Goal: Check status

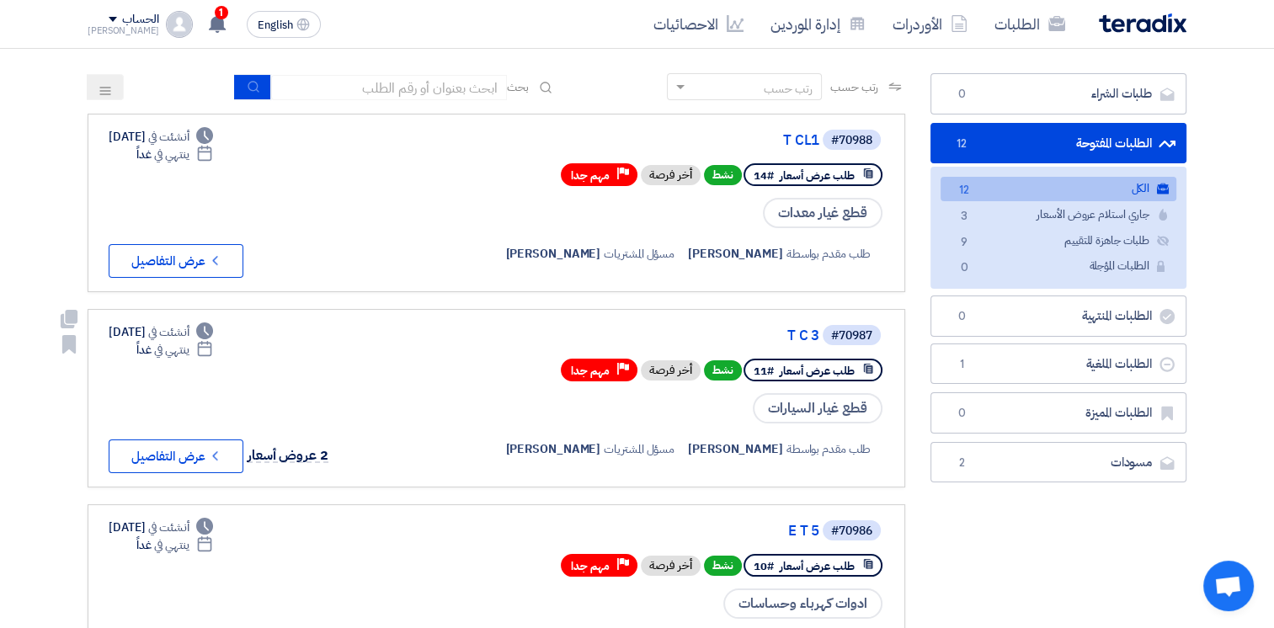
scroll to position [199, 0]
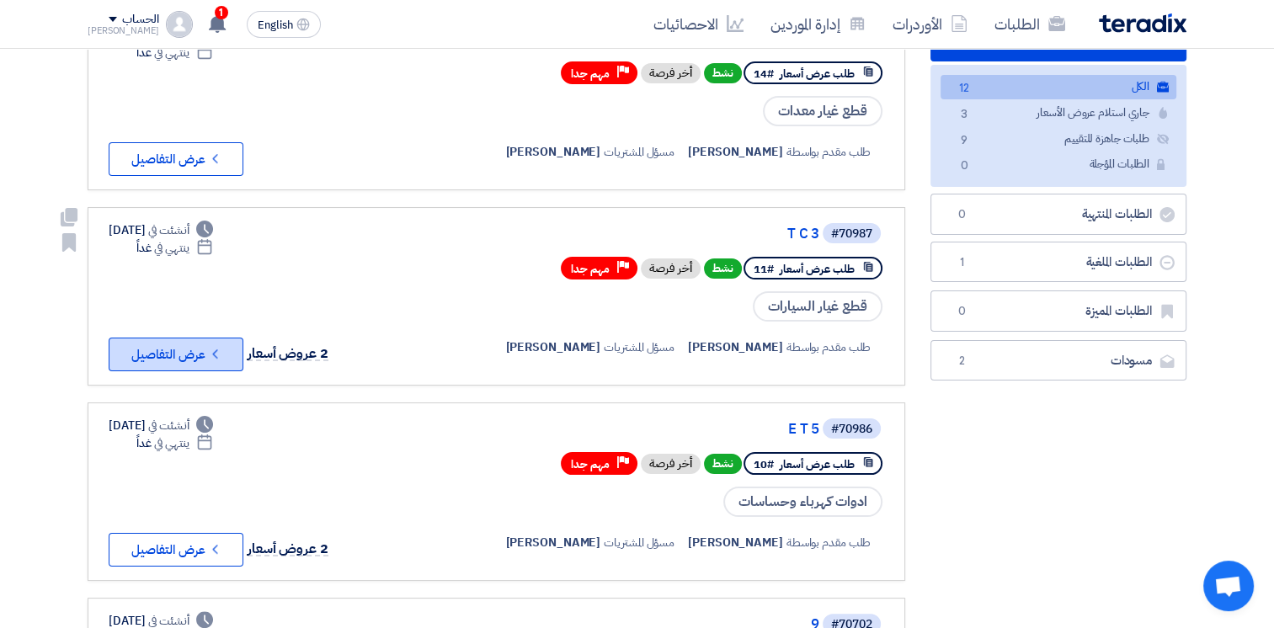
click at [216, 346] on icon "Check details" at bounding box center [215, 354] width 16 height 16
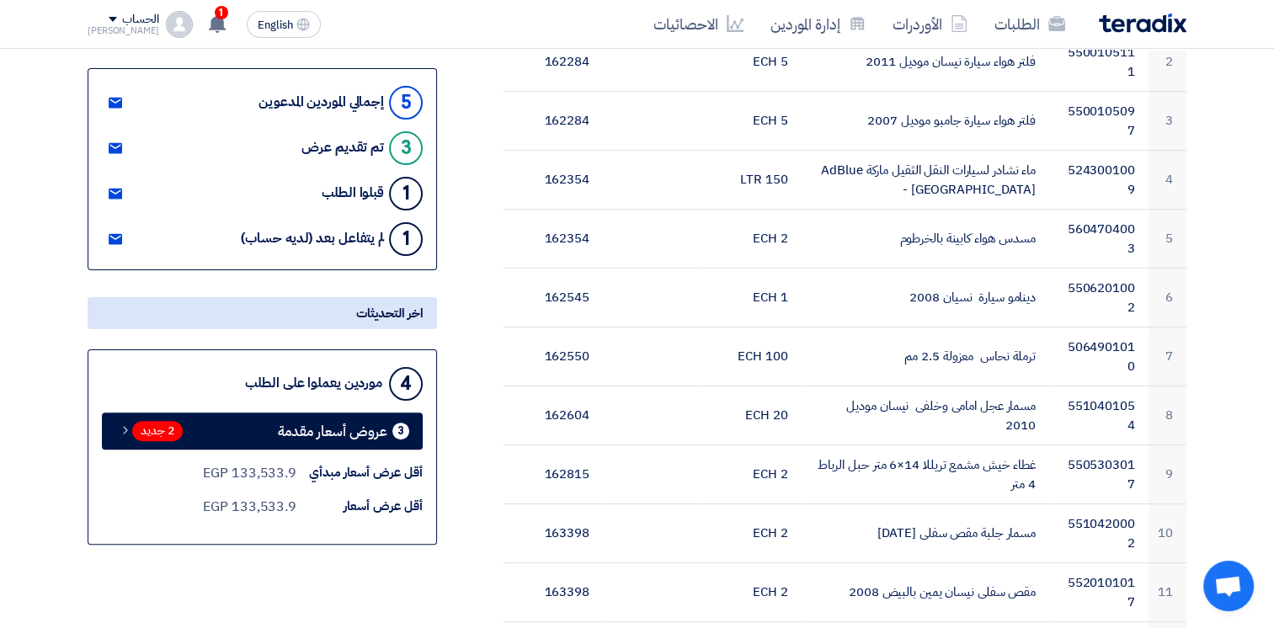
scroll to position [426, 0]
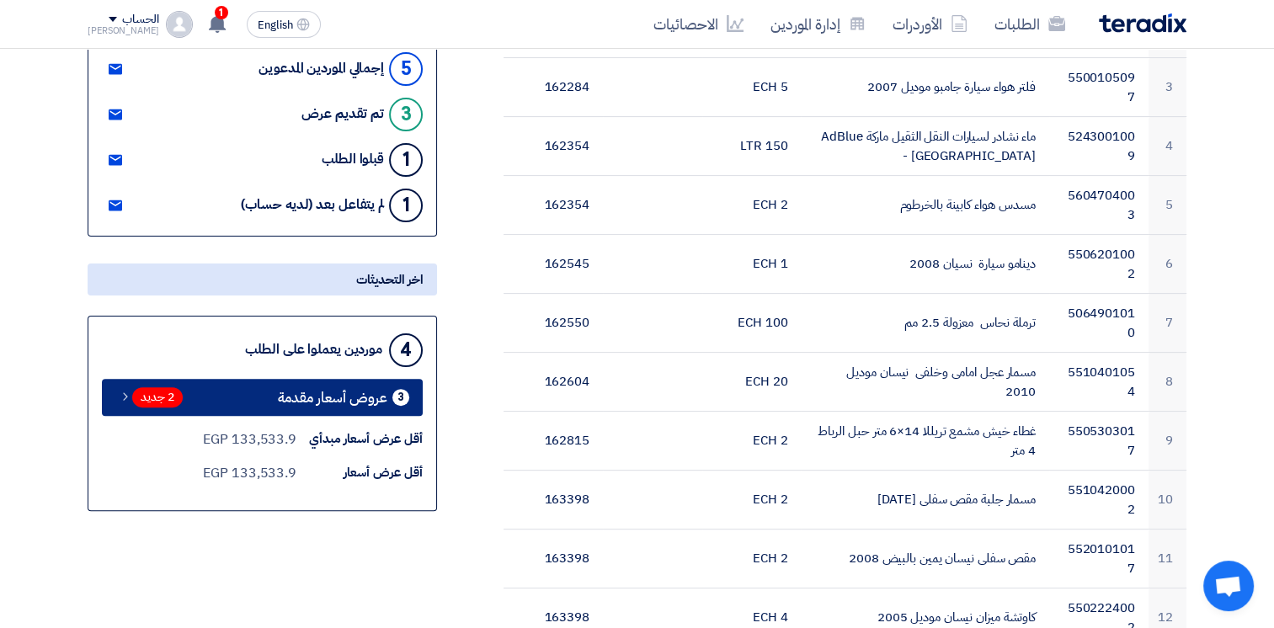
click at [402, 397] on div "3" at bounding box center [400, 397] width 17 height 17
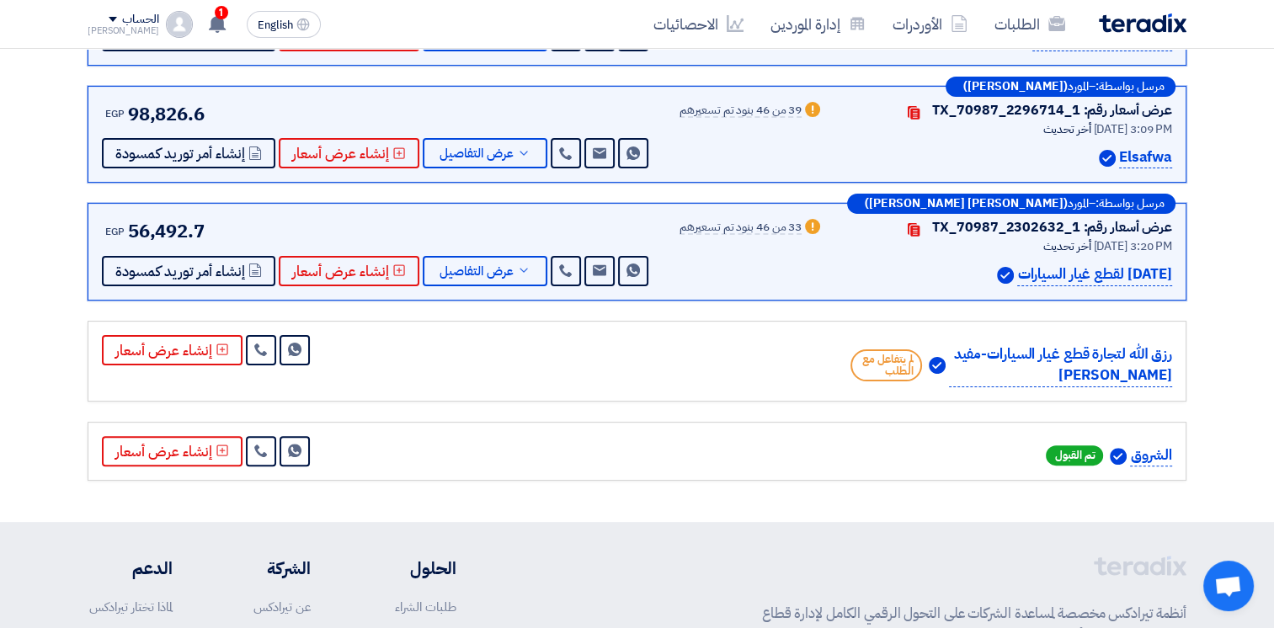
scroll to position [394, 0]
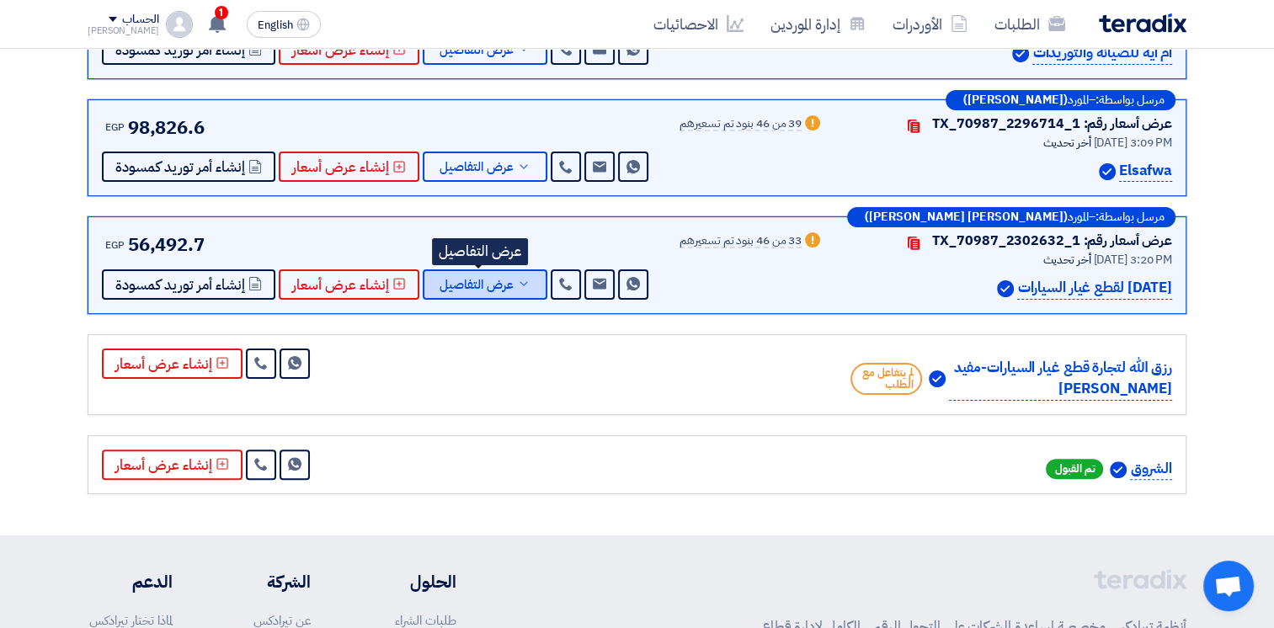
click at [517, 277] on icon at bounding box center [523, 283] width 13 height 13
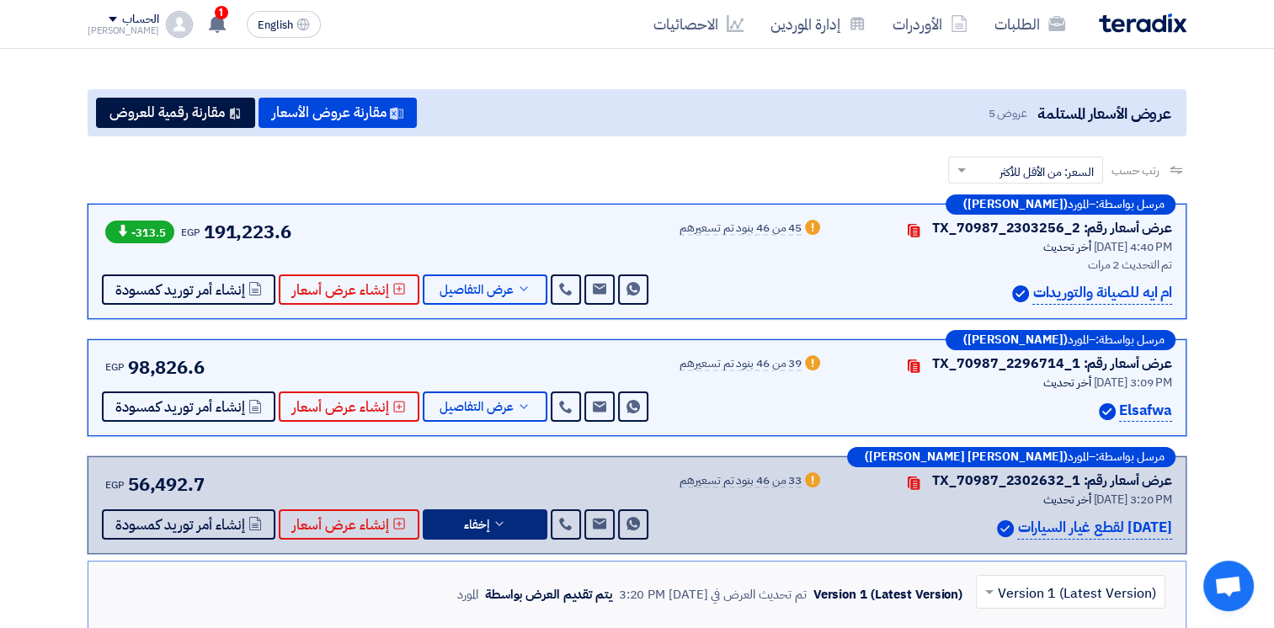
scroll to position [153, 0]
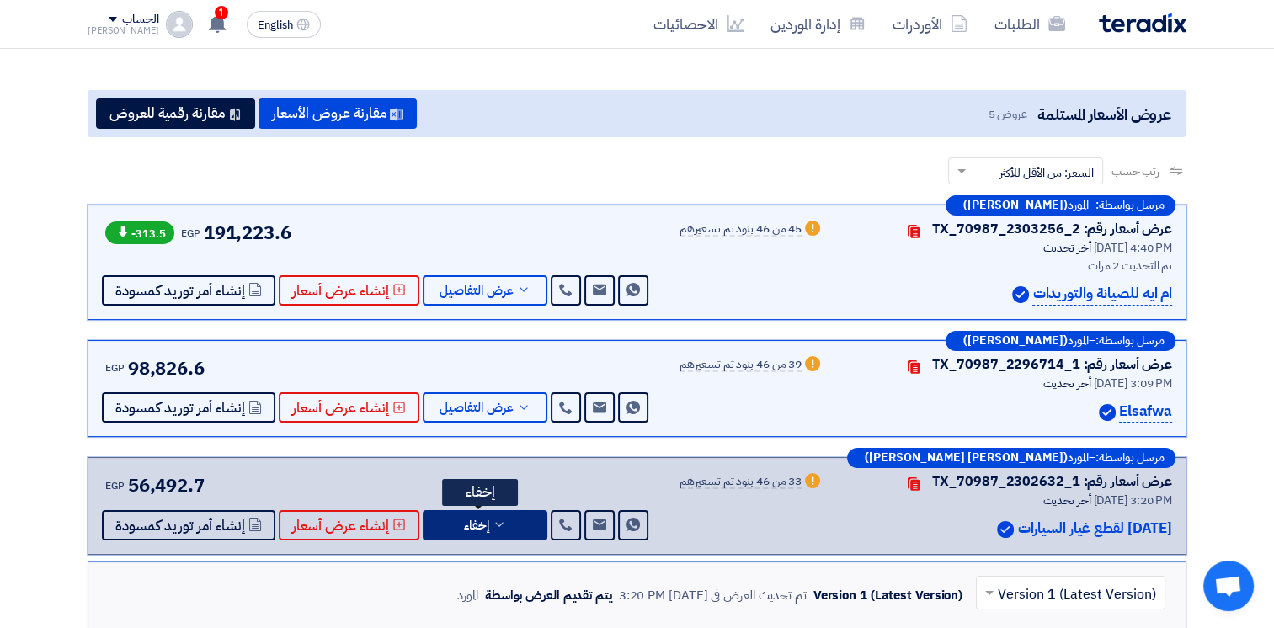
click at [493, 518] on icon at bounding box center [499, 524] width 13 height 13
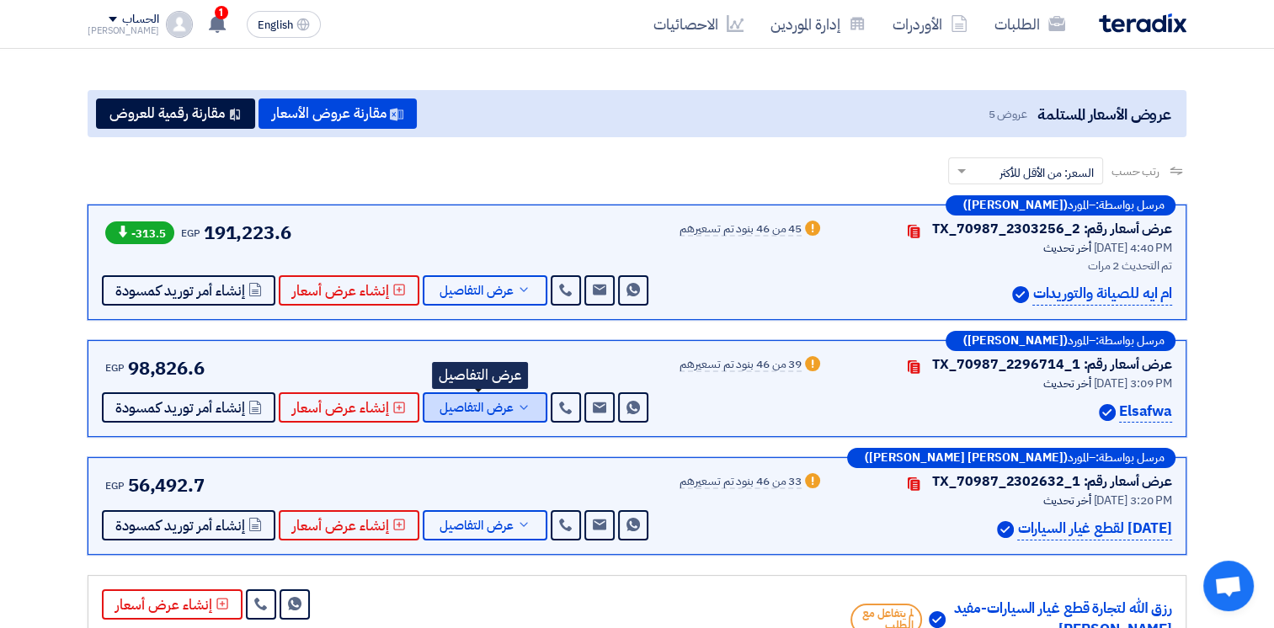
click at [520, 405] on use at bounding box center [524, 407] width 8 height 4
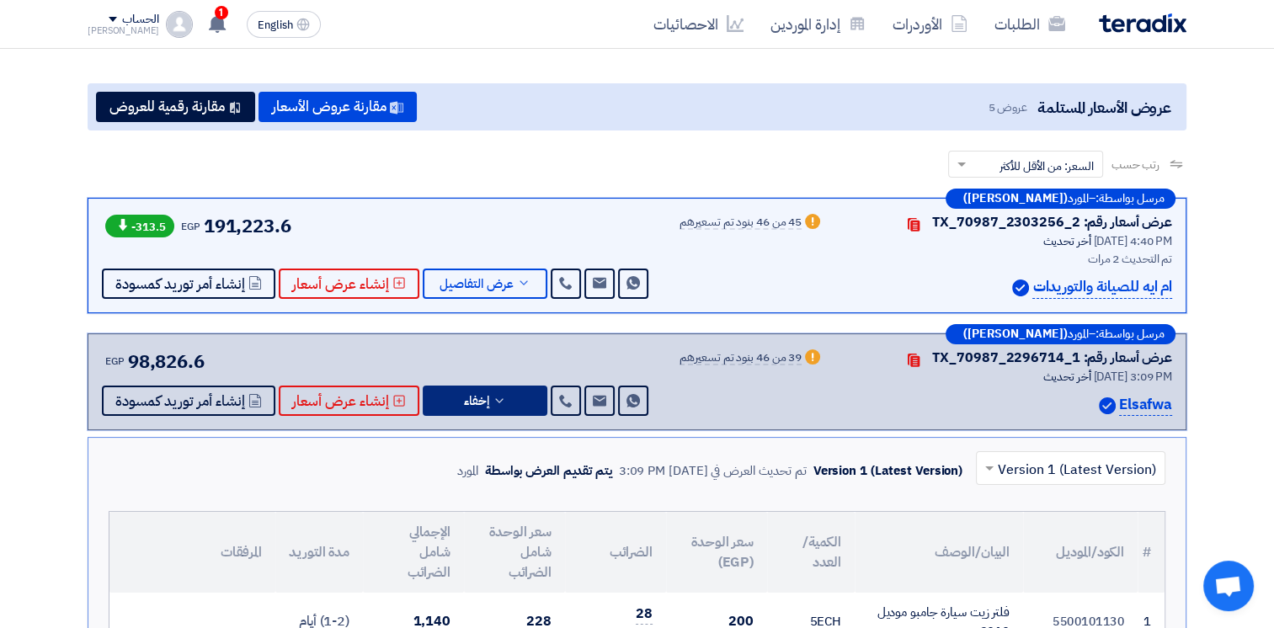
scroll to position [157, 0]
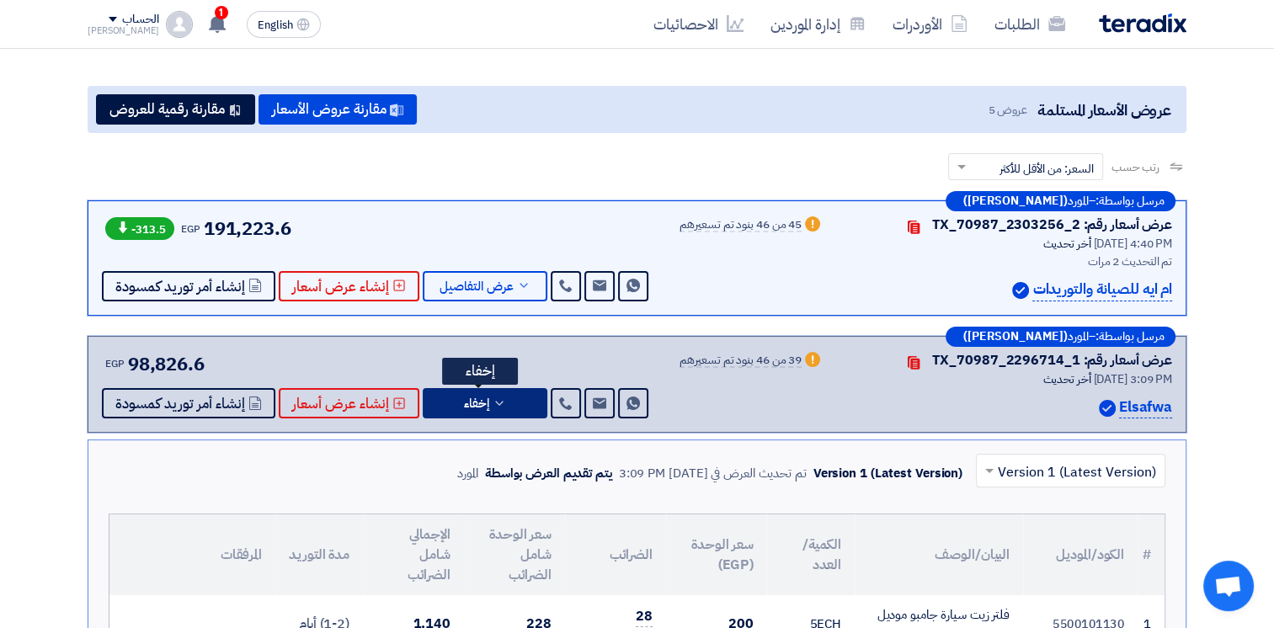
click at [498, 404] on icon at bounding box center [499, 403] width 13 height 13
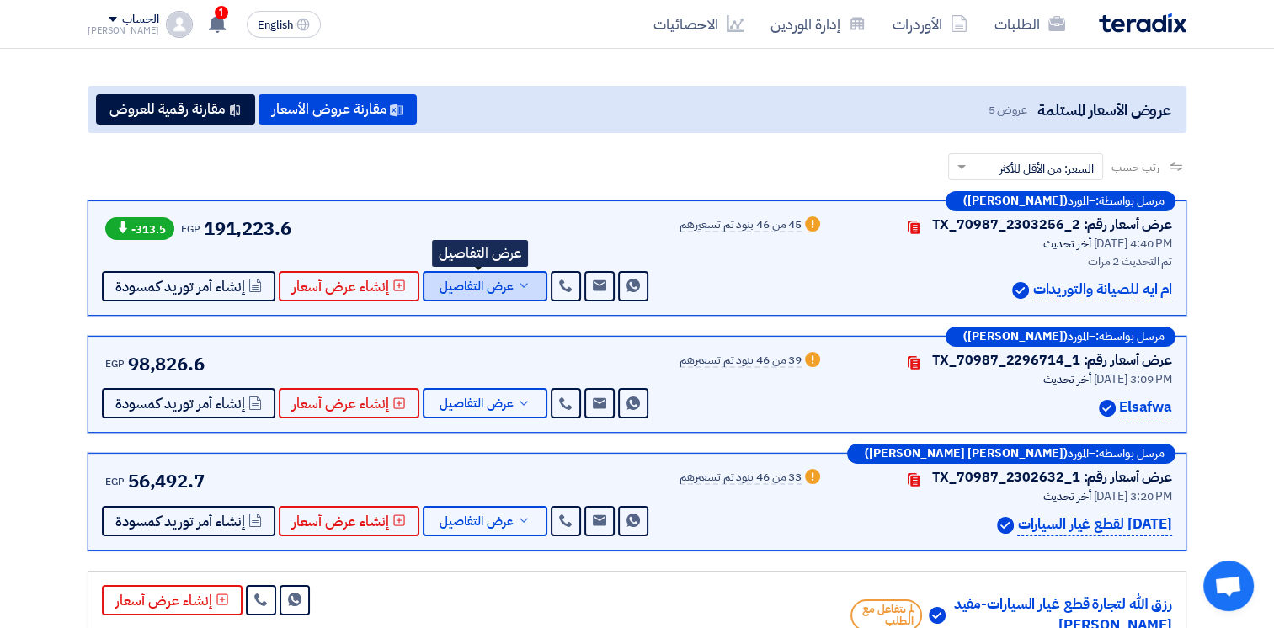
click at [517, 288] on icon at bounding box center [523, 285] width 13 height 13
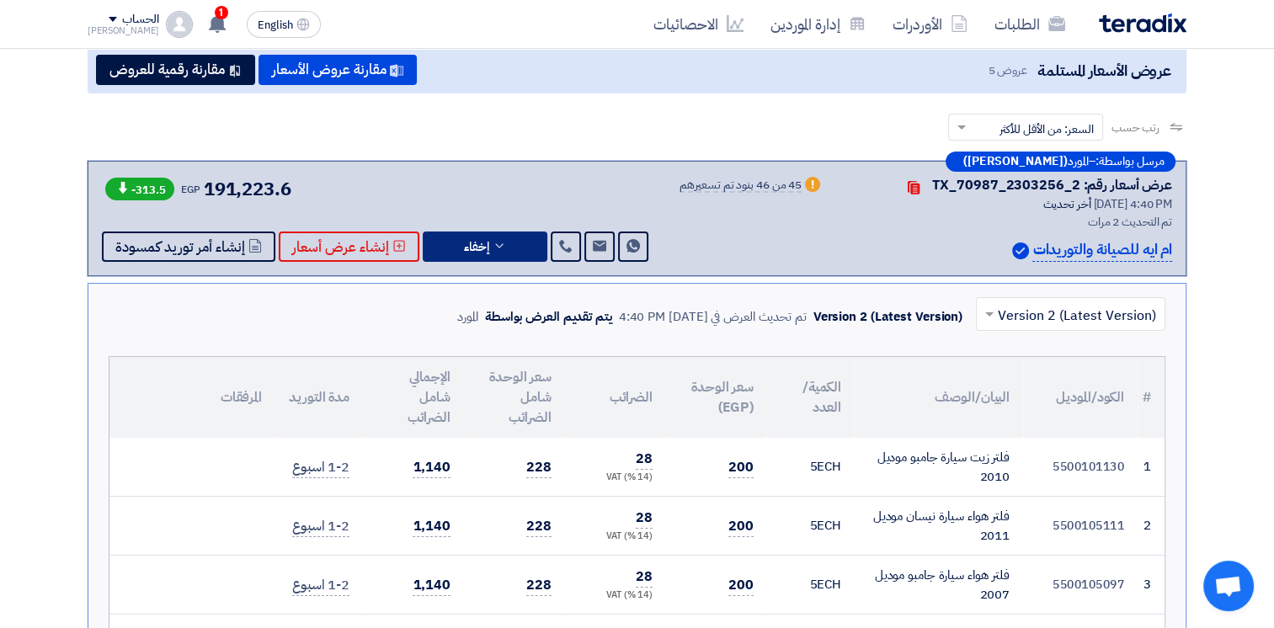
scroll to position [0, 0]
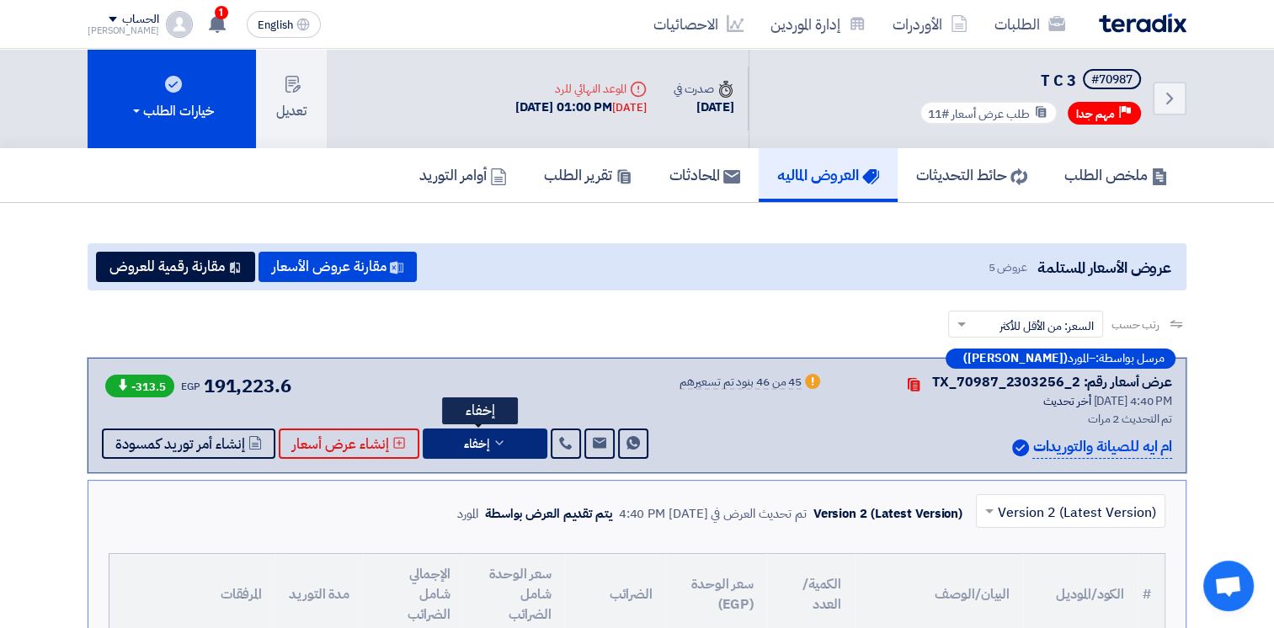
click at [501, 440] on icon at bounding box center [499, 442] width 13 height 13
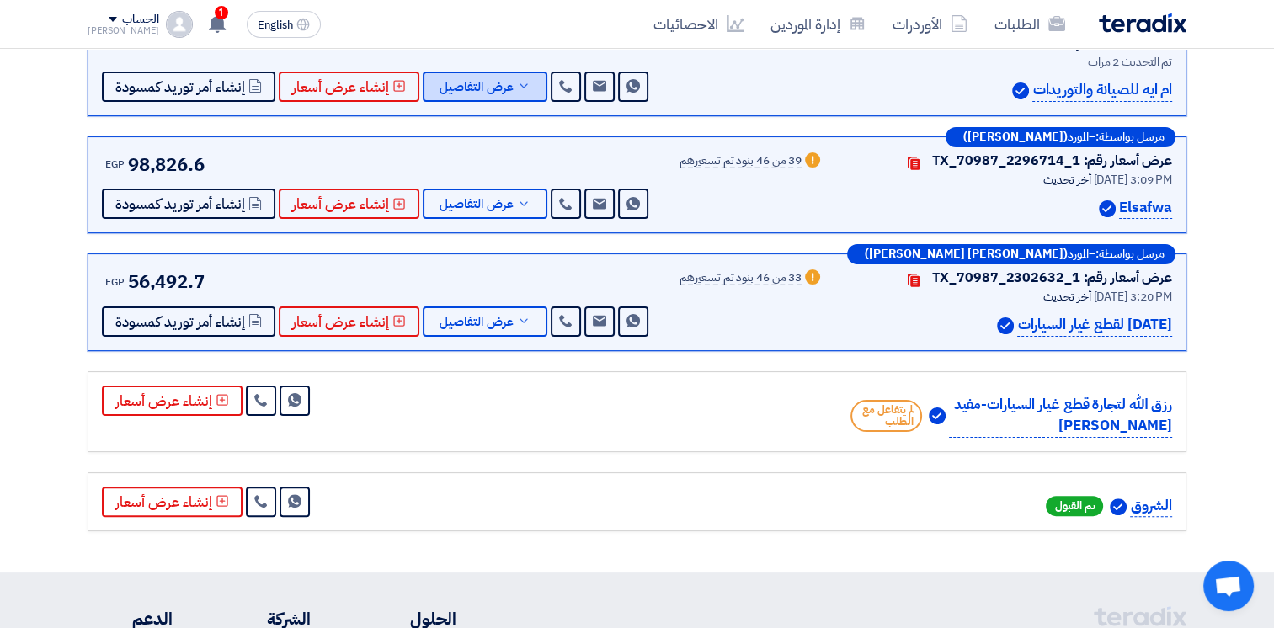
scroll to position [429, 0]
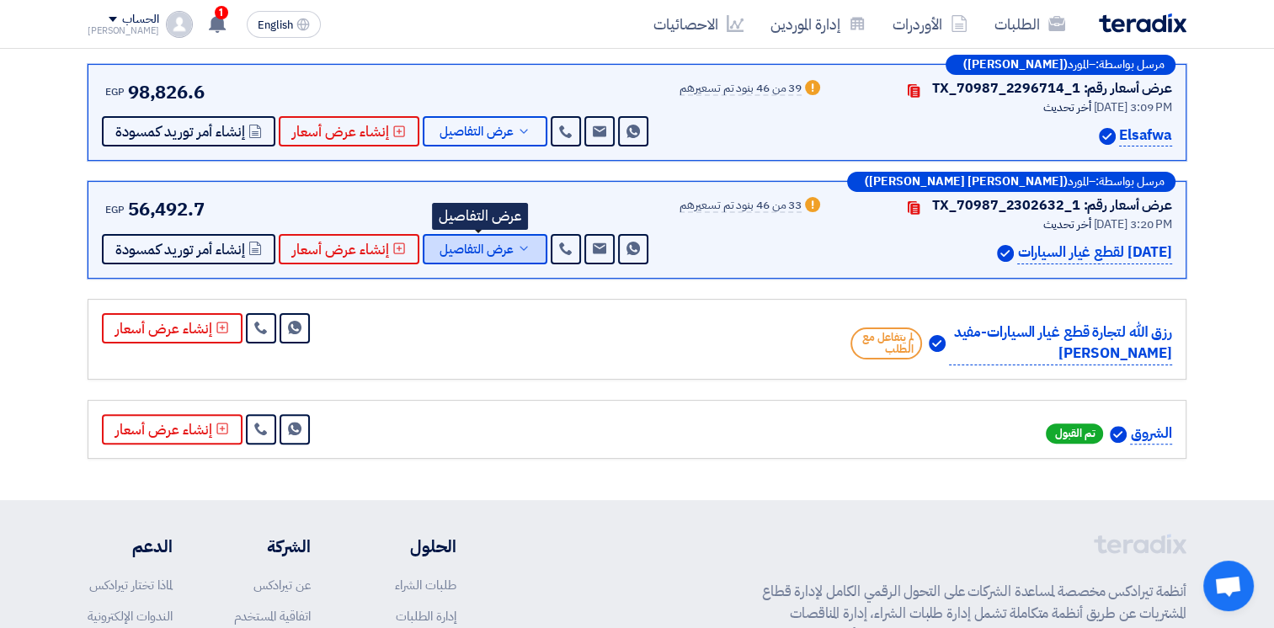
click at [524, 243] on icon at bounding box center [523, 248] width 13 height 13
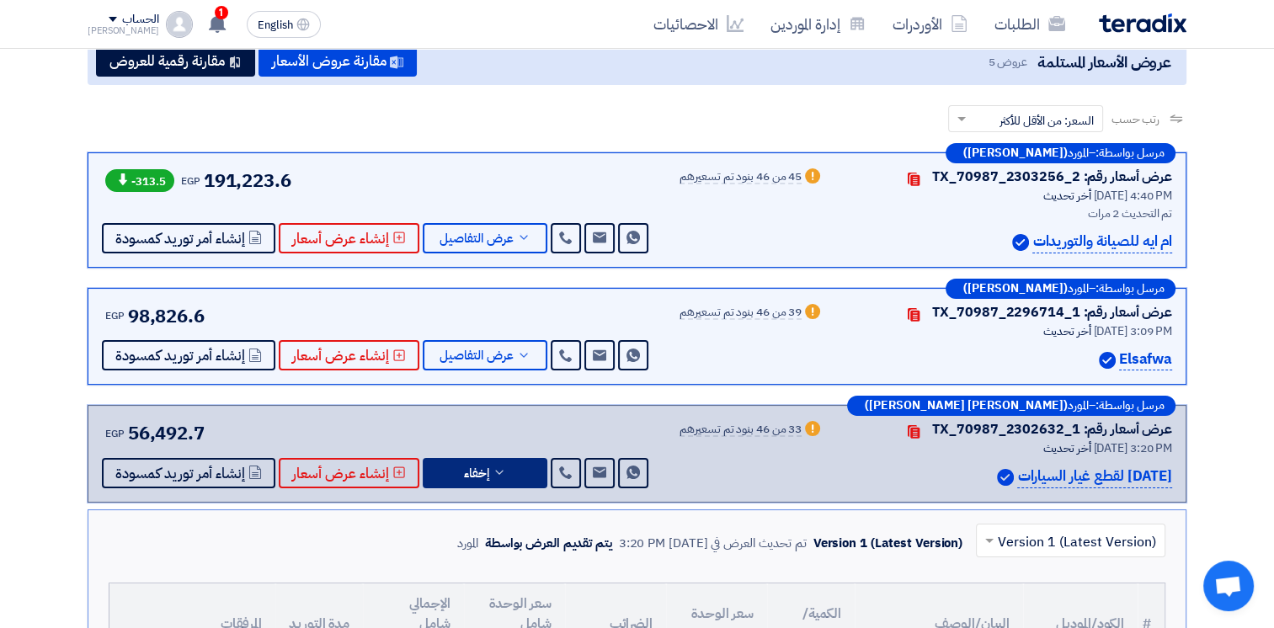
scroll to position [207, 0]
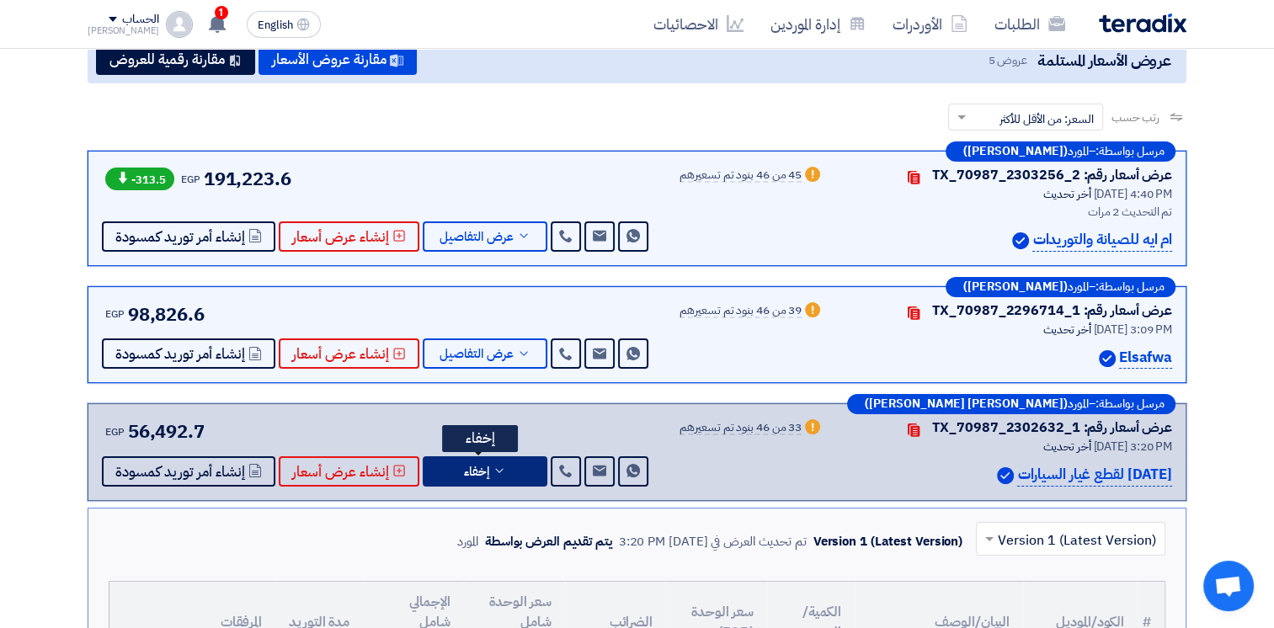
click at [485, 466] on button "إخفاء" at bounding box center [485, 471] width 125 height 30
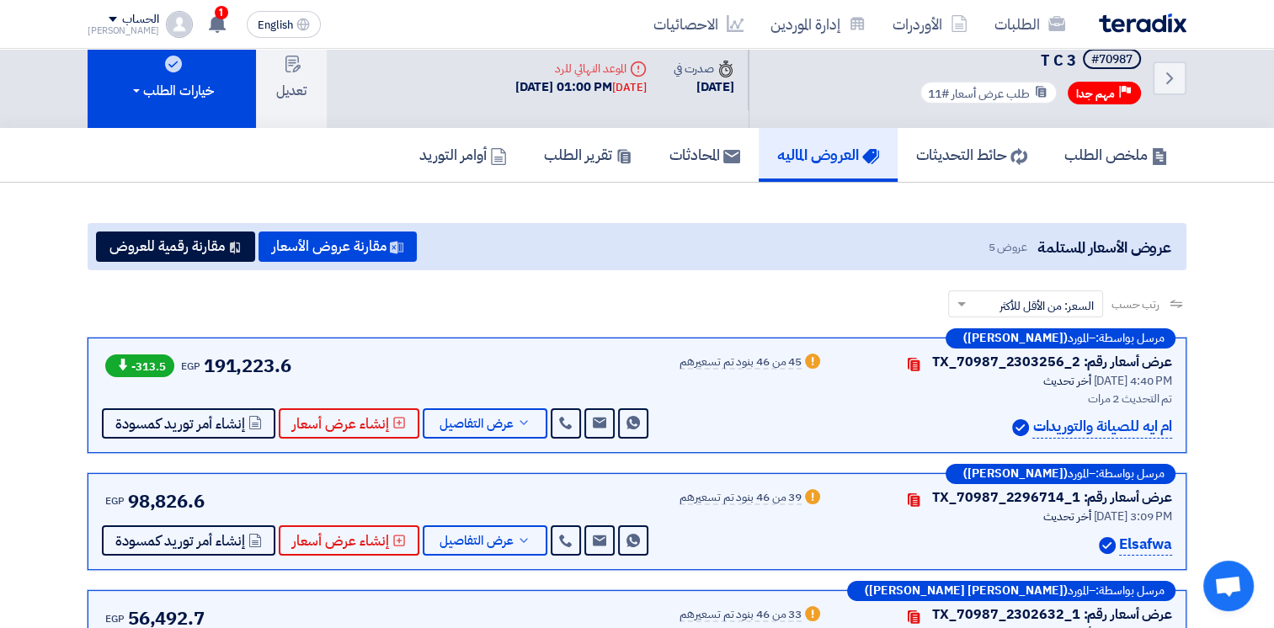
scroll to position [16, 0]
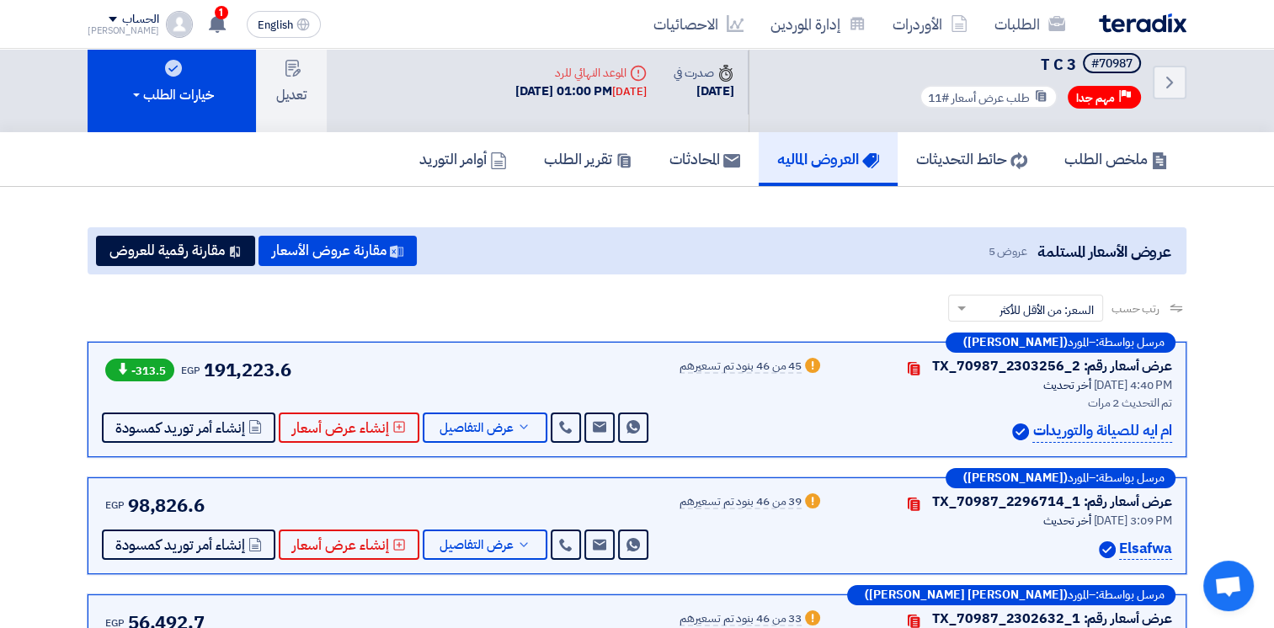
scroll to position [4247, 0]
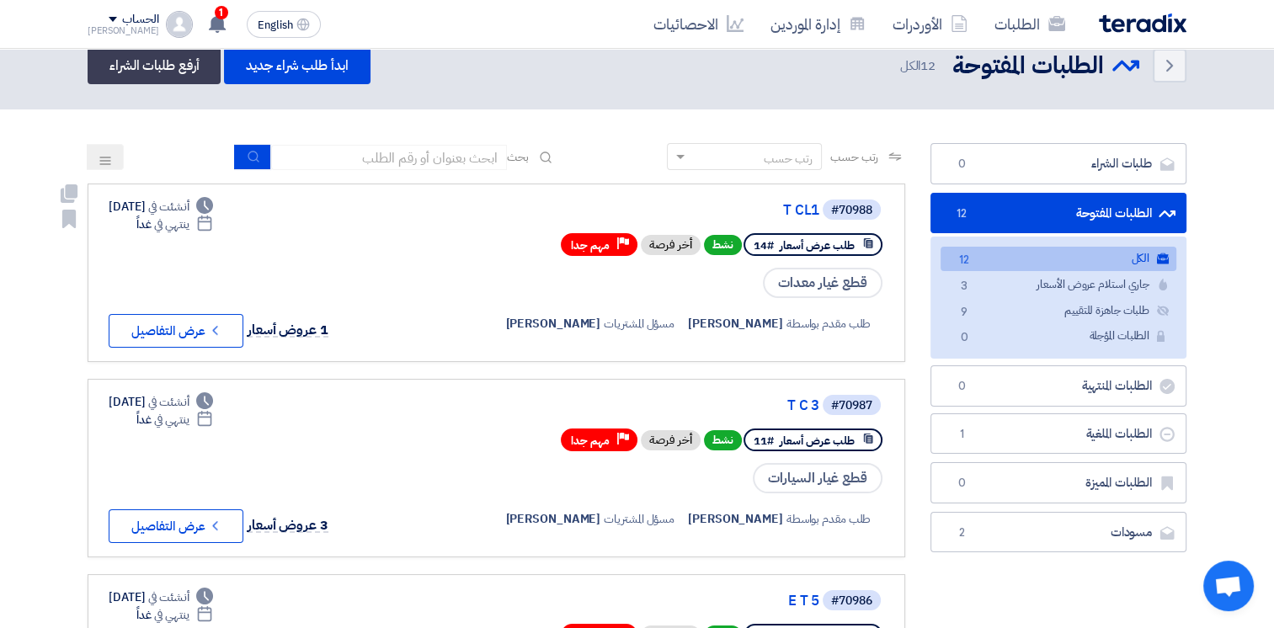
scroll to position [24, 0]
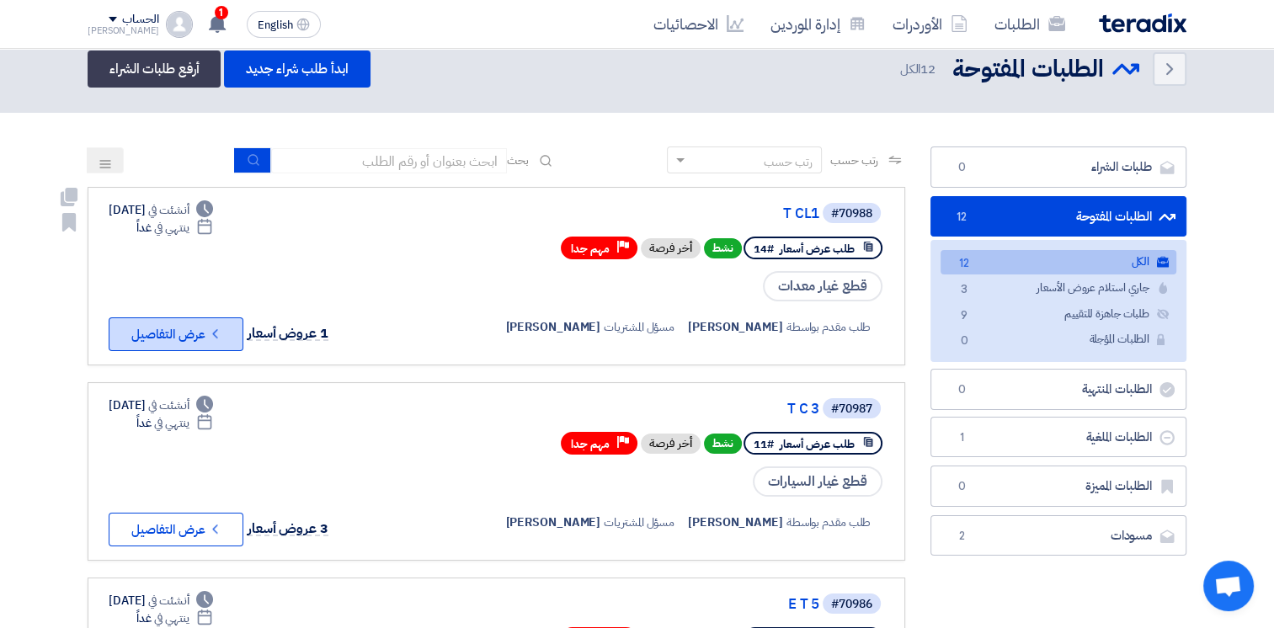
click at [205, 336] on button "Check details عرض التفاصيل" at bounding box center [176, 334] width 135 height 34
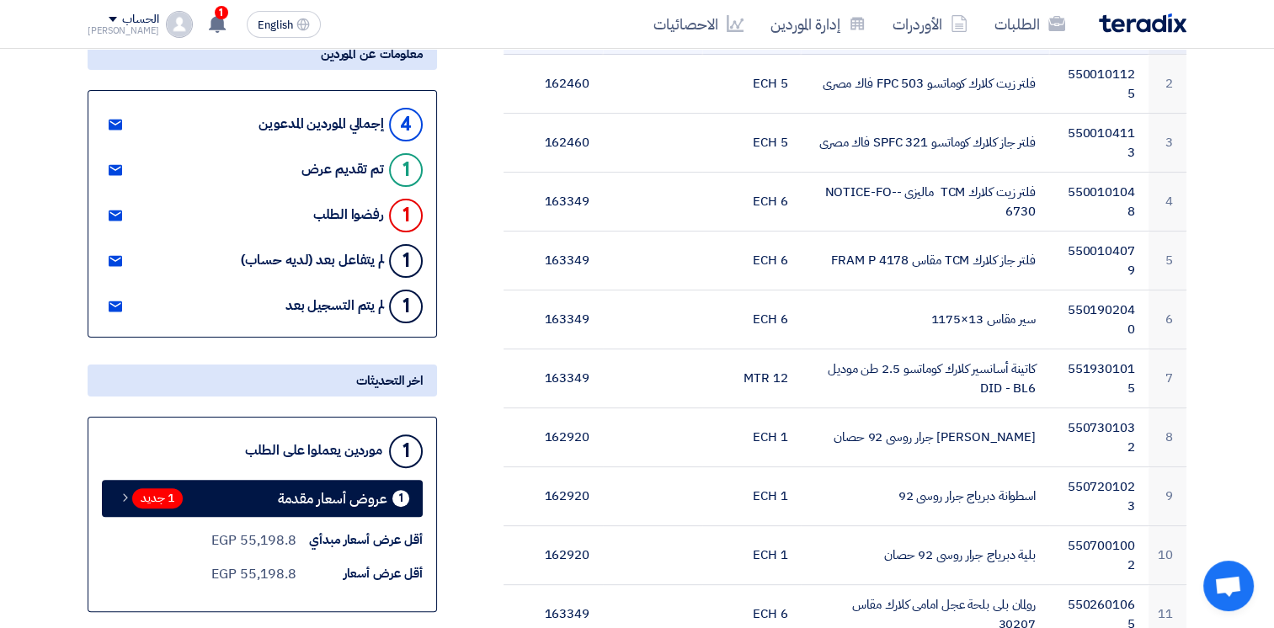
scroll to position [517, 0]
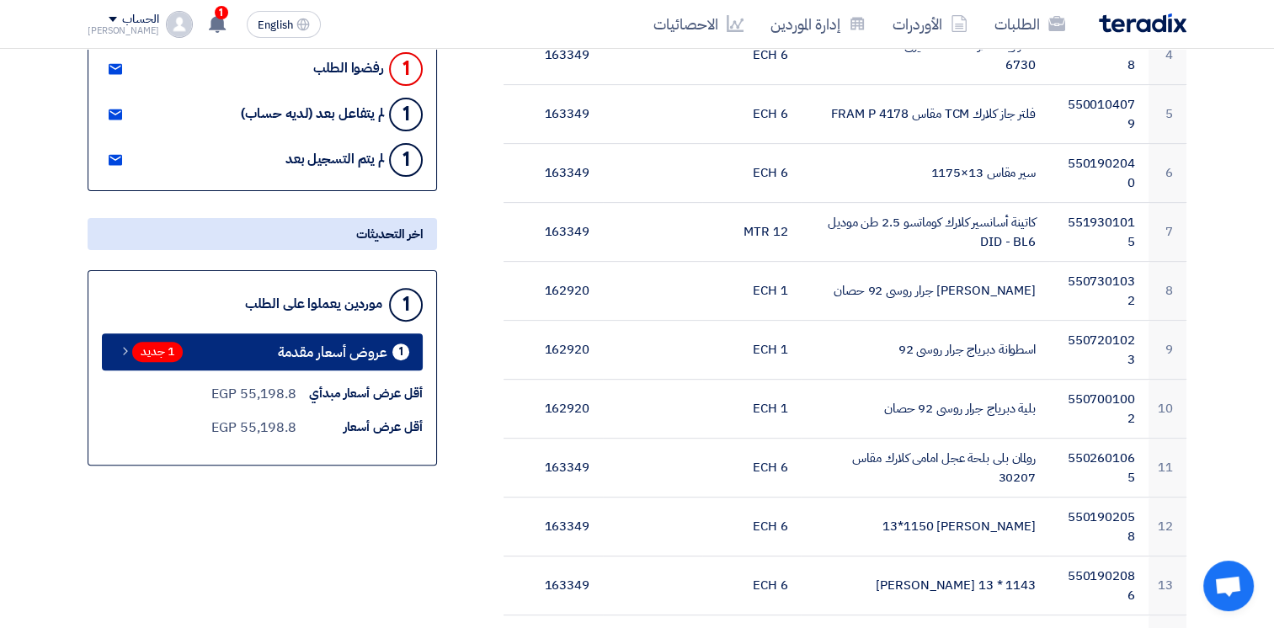
click at [352, 352] on span "عروض أسعار مقدمة" at bounding box center [332, 352] width 109 height 13
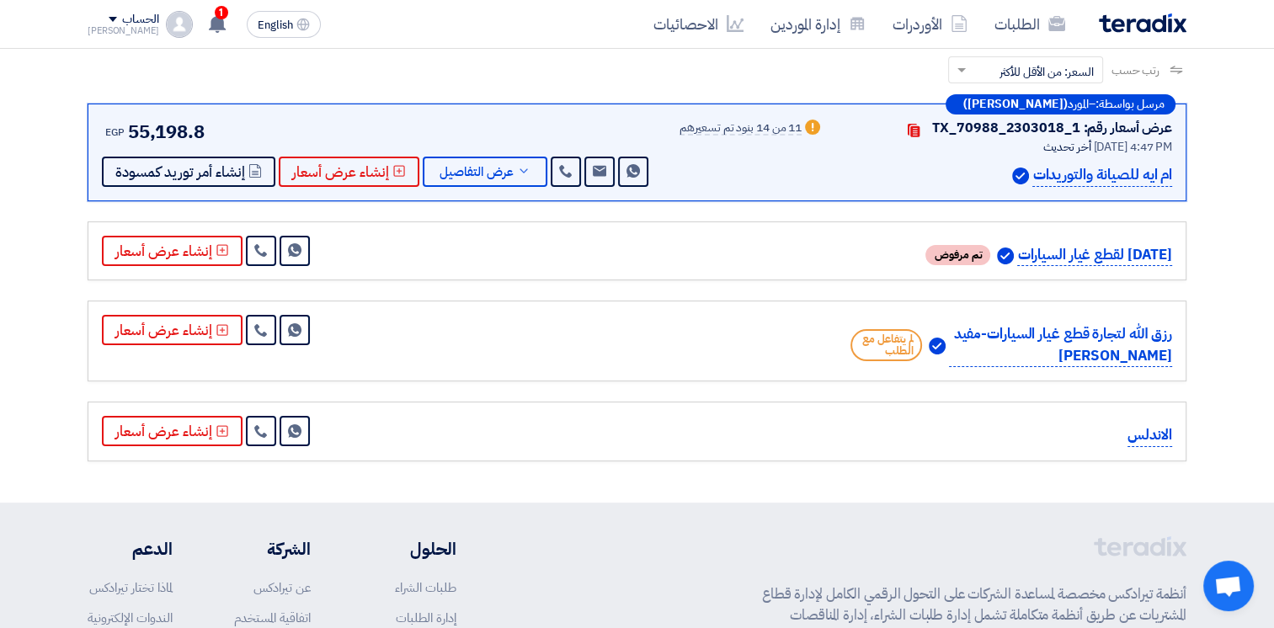
scroll to position [253, 0]
